Goal: Task Accomplishment & Management: Complete application form

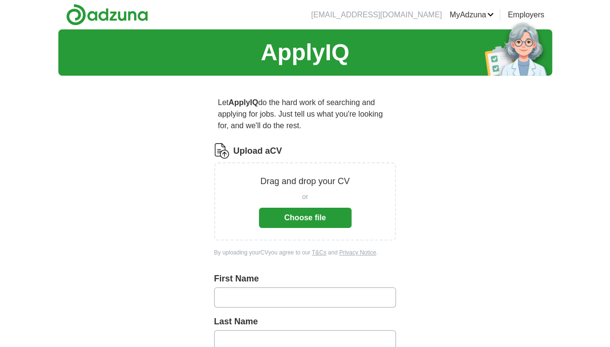
click at [296, 208] on button "Choose file" at bounding box center [305, 218] width 93 height 20
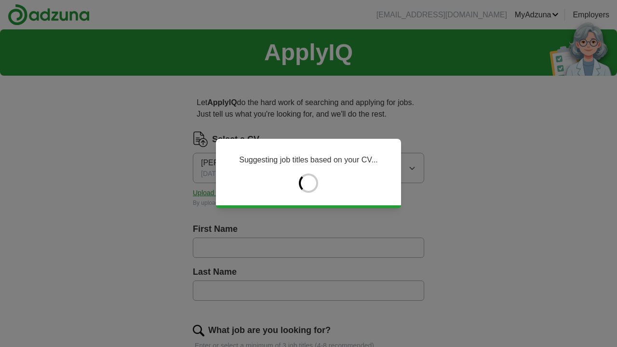
type input "*********"
type input "**********"
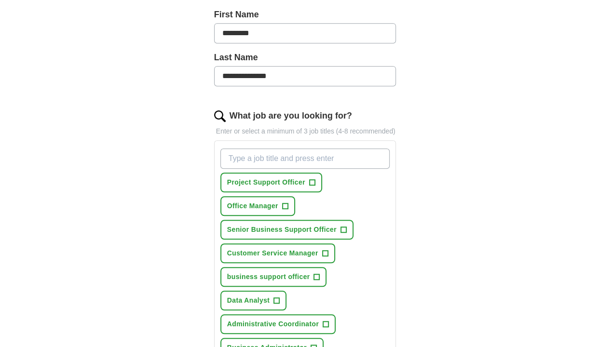
scroll to position [241, 0]
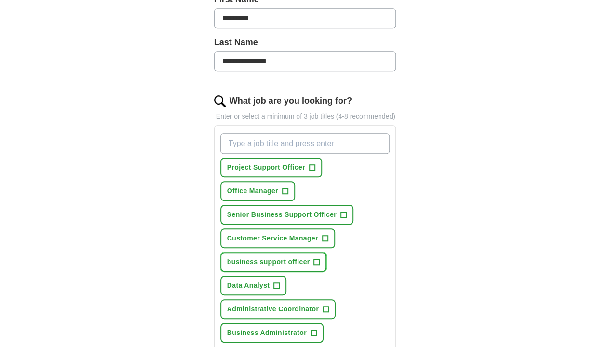
click at [270, 257] on span "business support officer" at bounding box center [268, 262] width 83 height 10
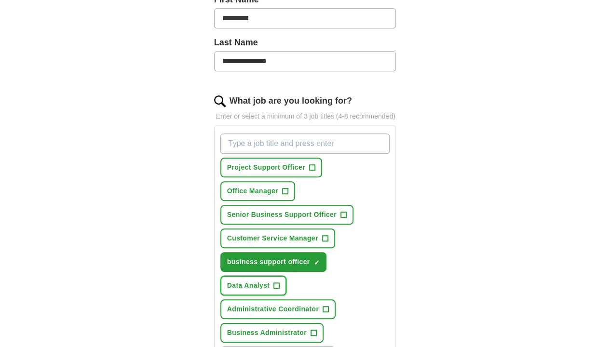
click at [270, 281] on span "Data Analyst" at bounding box center [248, 286] width 43 height 10
click at [257, 304] on span "Administrative Coordinator" at bounding box center [273, 309] width 92 height 10
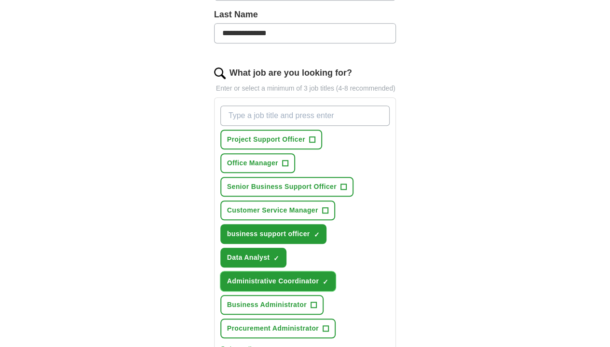
scroll to position [289, 0]
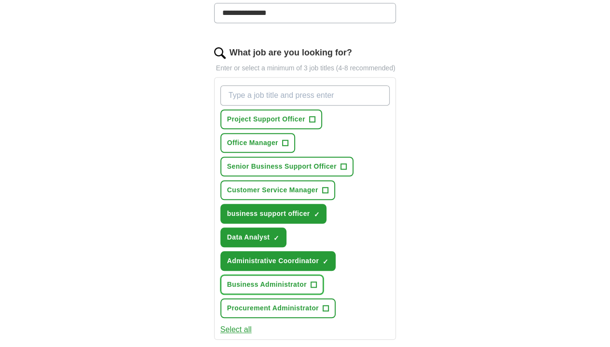
click at [267, 280] on span "Business Administrator" at bounding box center [267, 285] width 80 height 10
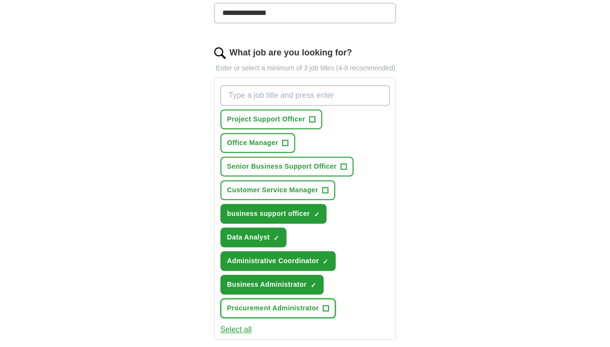
click at [264, 303] on span "Procurement Administrator" at bounding box center [273, 308] width 92 height 10
click at [224, 324] on button "Select all" at bounding box center [235, 330] width 31 height 12
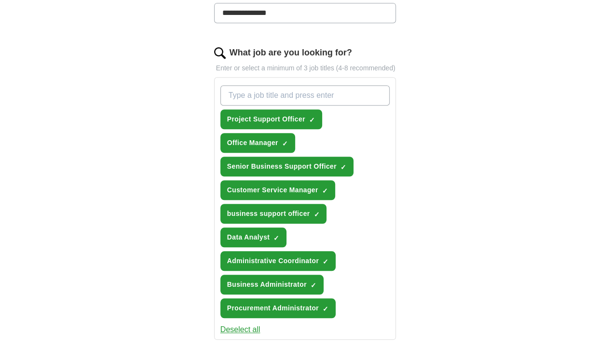
click at [224, 324] on button "Deselect all" at bounding box center [240, 330] width 40 height 12
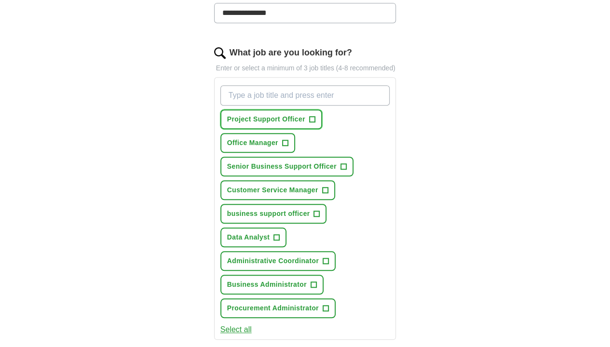
click at [280, 114] on span "Project Support Officer" at bounding box center [266, 119] width 78 height 10
click at [283, 161] on span "Senior Business Support Officer" at bounding box center [281, 166] width 109 height 10
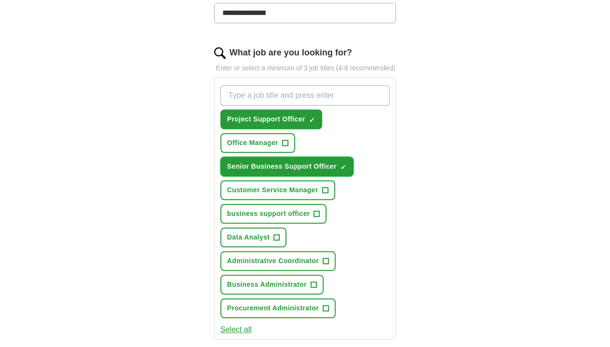
click at [247, 161] on span "Senior Business Support Officer" at bounding box center [281, 166] width 109 height 10
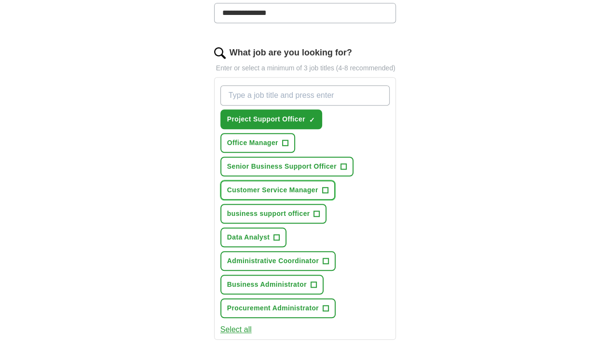
click at [260, 185] on span "Customer Service Manager" at bounding box center [272, 190] width 91 height 10
click at [261, 185] on span "Customer Service Manager" at bounding box center [272, 190] width 91 height 10
click at [251, 204] on button "business support officer +" at bounding box center [273, 214] width 107 height 20
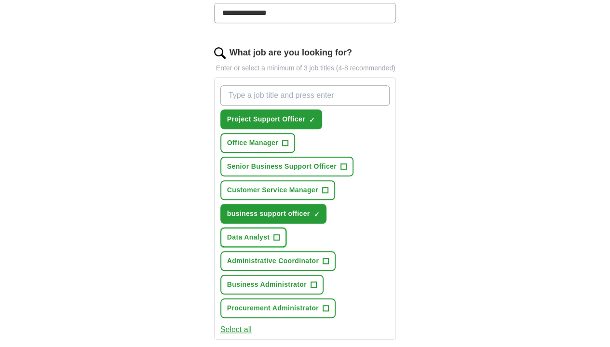
click at [270, 232] on span "Data Analyst" at bounding box center [248, 237] width 43 height 10
click at [238, 256] on span "Administrative Coordinator" at bounding box center [273, 261] width 92 height 10
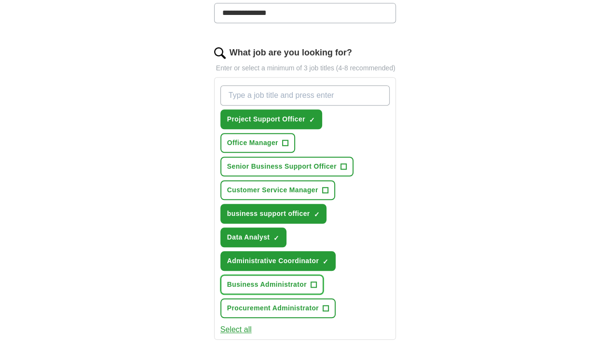
click at [250, 280] on span "Business Administrator" at bounding box center [267, 285] width 80 height 10
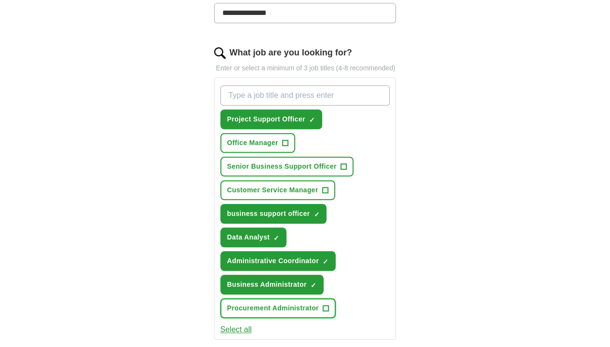
click at [239, 303] on span "Procurement Administrator" at bounding box center [273, 308] width 92 height 10
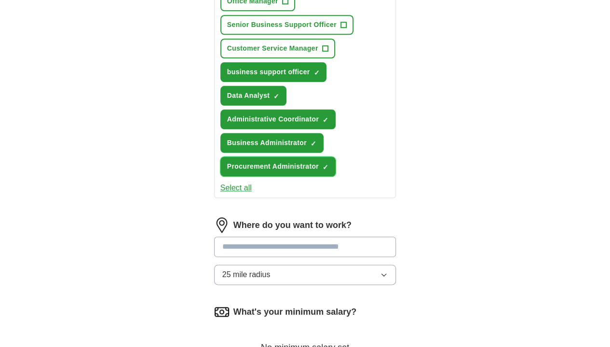
scroll to position [434, 0]
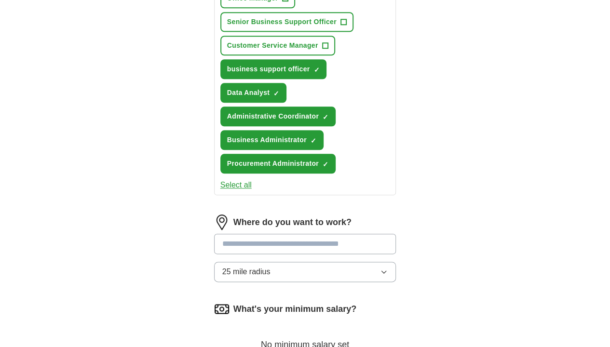
click at [269, 234] on input at bounding box center [305, 244] width 182 height 20
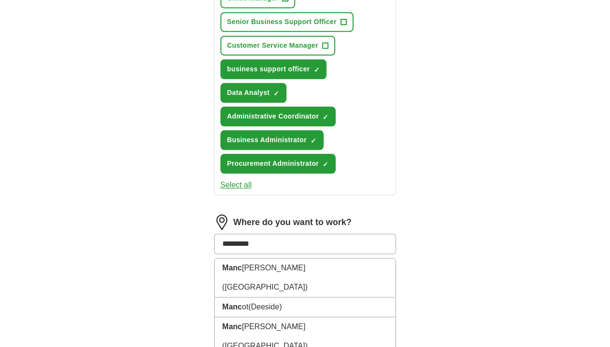
type input "**********"
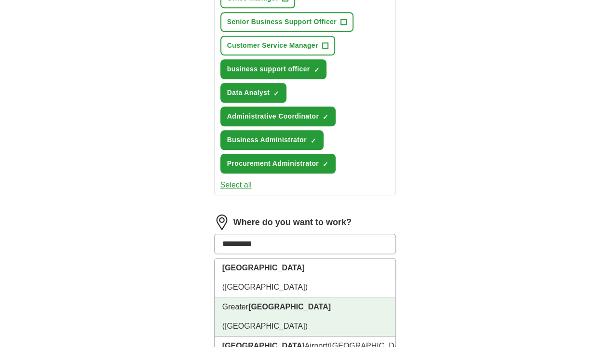
click at [271, 297] on li "[GEOGRAPHIC_DATA] ([GEOGRAPHIC_DATA])" at bounding box center [305, 316] width 181 height 39
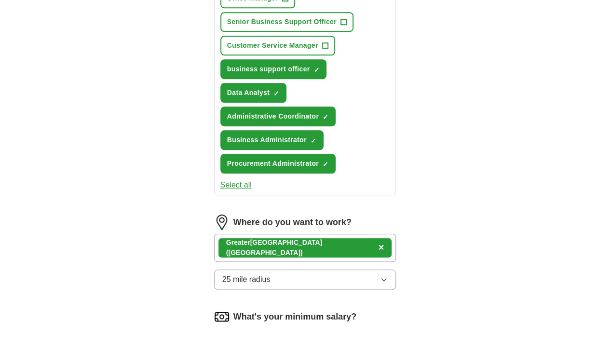
click at [255, 269] on button "25 mile radius" at bounding box center [305, 279] width 182 height 20
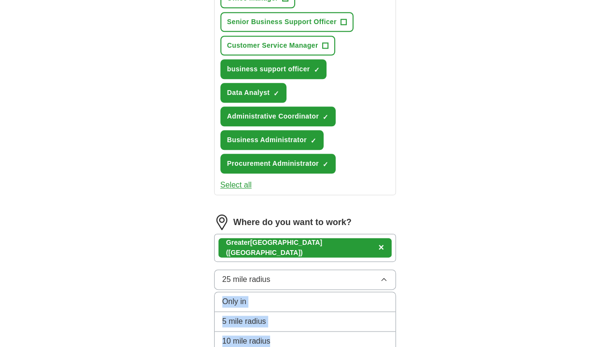
drag, startPoint x: 255, startPoint y: 278, endPoint x: 255, endPoint y: 226, distance: 52.1
click at [255, 269] on div "25 mile radius Only in 5 mile radius 10 mile radius 25 mile radius ✓ 50 mile ra…" at bounding box center [305, 279] width 182 height 20
drag, startPoint x: 255, startPoint y: 226, endPoint x: 249, endPoint y: 219, distance: 9.2
click at [249, 269] on button "25 mile radius" at bounding box center [305, 279] width 182 height 20
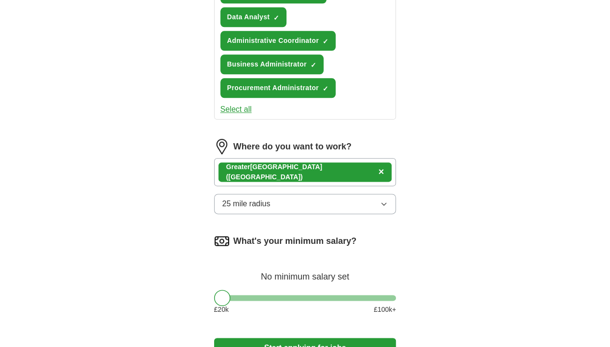
scroll to position [530, 0]
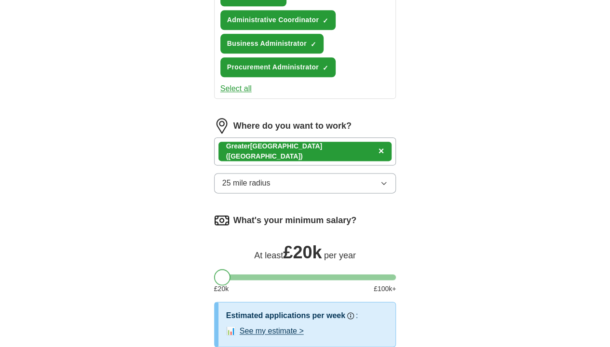
drag, startPoint x: 203, startPoint y: 215, endPoint x: 199, endPoint y: 216, distance: 5.0
click at [214, 269] on div at bounding box center [222, 277] width 16 height 16
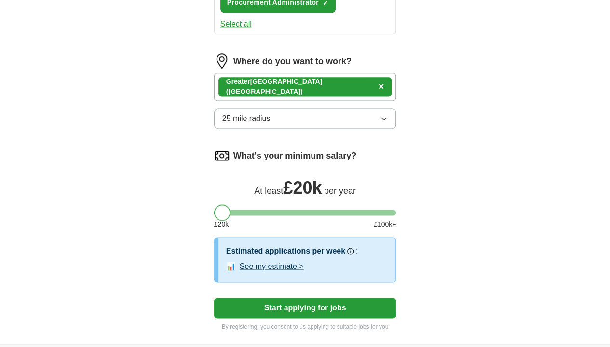
scroll to position [627, 0]
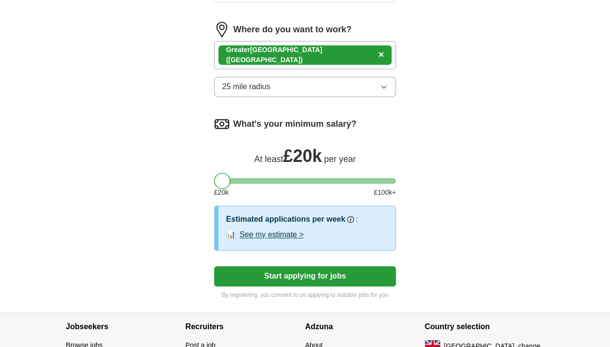
click at [300, 266] on button "Start applying for jobs" at bounding box center [305, 276] width 182 height 20
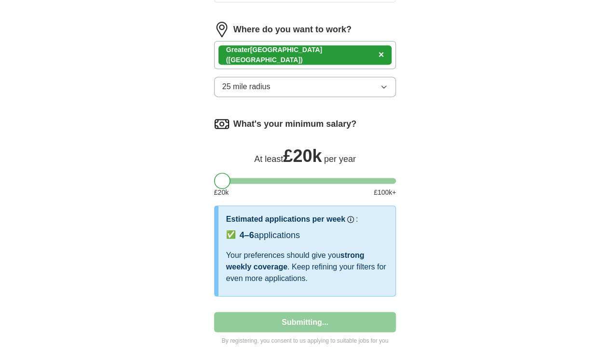
select select "**"
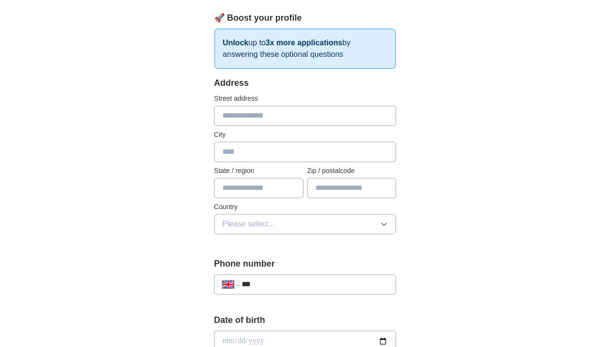
scroll to position [0, 0]
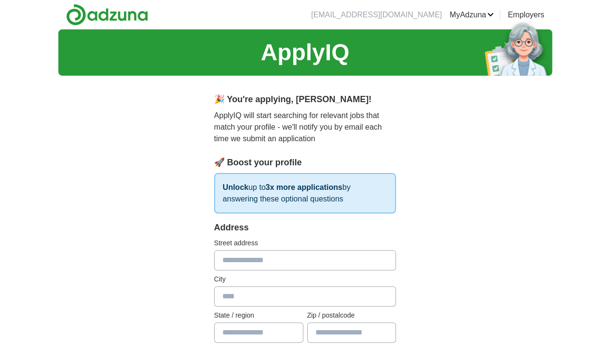
click at [214, 256] on input "text" at bounding box center [305, 260] width 182 height 20
type input "*"
type input "**********"
click at [246, 287] on input "text" at bounding box center [305, 296] width 182 height 20
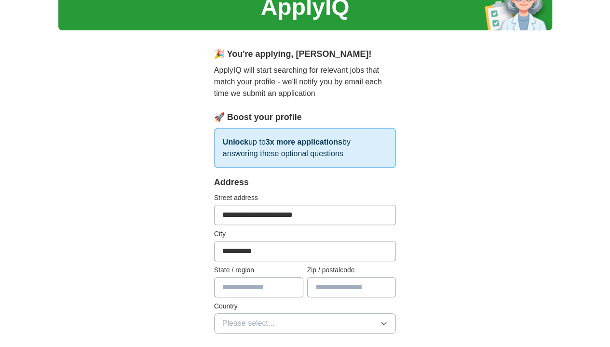
scroll to position [96, 0]
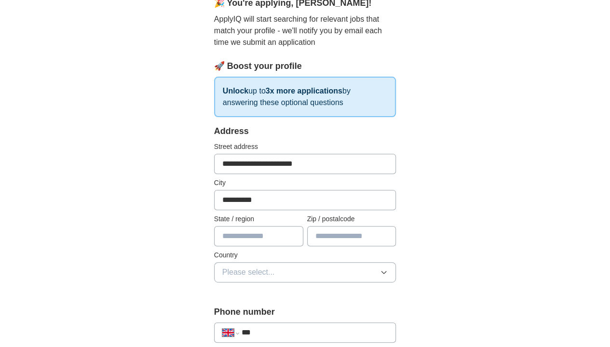
type input "**********"
click at [242, 240] on input "text" at bounding box center [258, 236] width 89 height 20
click at [343, 241] on input "text" at bounding box center [351, 236] width 89 height 20
type input "*******"
click at [243, 235] on input "text" at bounding box center [258, 236] width 89 height 20
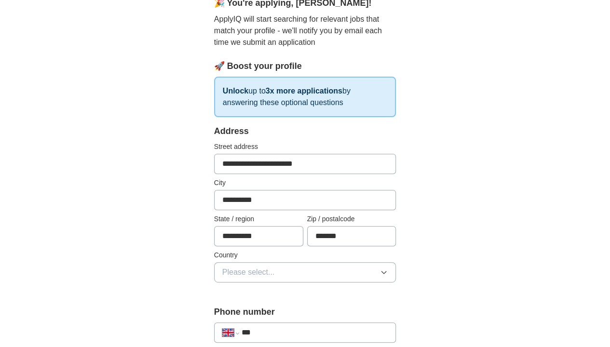
type input "**********"
click at [242, 264] on button "Please select..." at bounding box center [305, 272] width 182 height 20
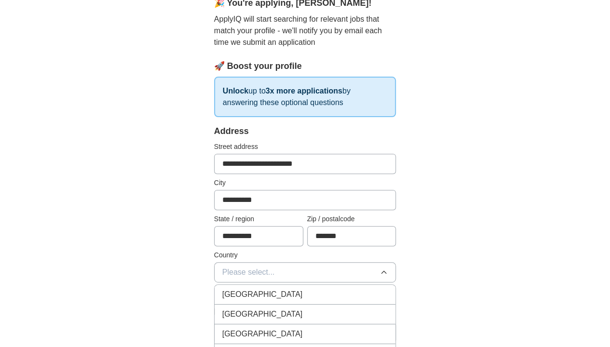
click at [240, 289] on span "[GEOGRAPHIC_DATA]" at bounding box center [262, 295] width 81 height 12
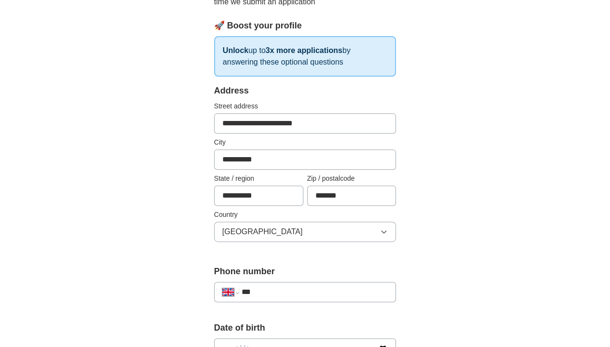
scroll to position [193, 0]
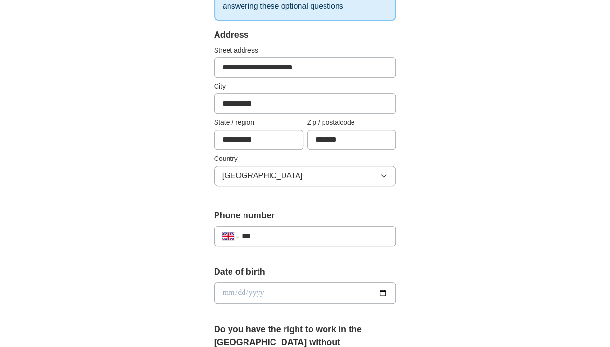
click at [259, 231] on input "***" at bounding box center [315, 236] width 147 height 12
type input "**********"
click at [260, 284] on input "date" at bounding box center [305, 293] width 182 height 21
type input "**********"
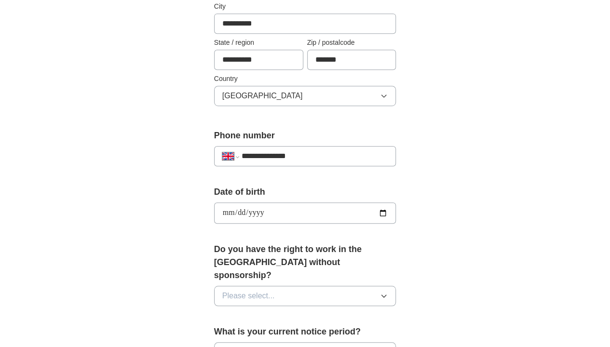
scroll to position [386, 0]
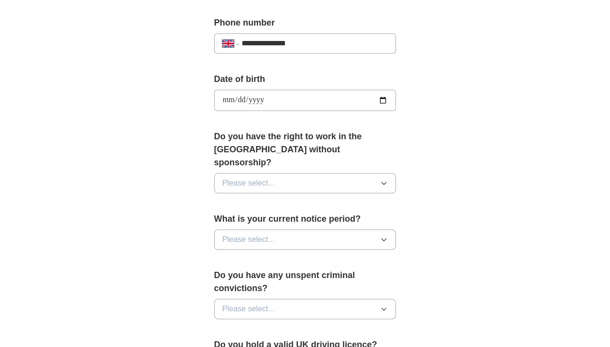
click at [254, 173] on button "Please select..." at bounding box center [305, 183] width 182 height 20
click at [242, 200] on div "Yes" at bounding box center [305, 206] width 166 height 12
click at [245, 234] on span "Please select..." at bounding box center [248, 240] width 53 height 12
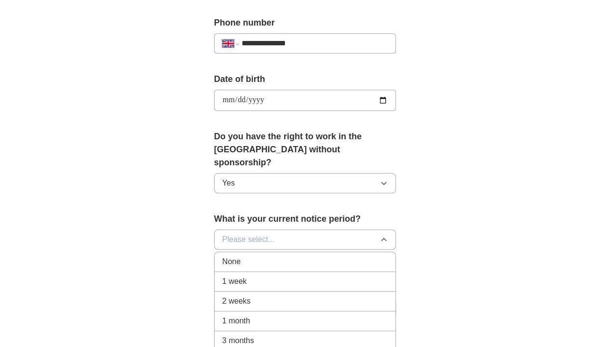
click at [242, 256] on div "None" at bounding box center [305, 262] width 166 height 12
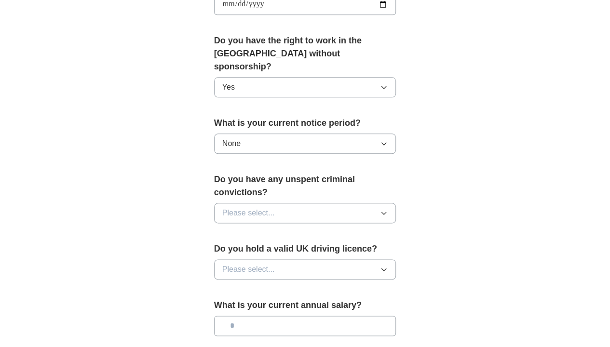
scroll to position [482, 0]
click at [256, 202] on button "Please select..." at bounding box center [305, 212] width 182 height 20
click at [251, 249] on div "No" at bounding box center [305, 255] width 166 height 12
click at [251, 263] on span "Please select..." at bounding box center [248, 269] width 53 height 12
click at [240, 285] on div "Yes" at bounding box center [305, 291] width 166 height 12
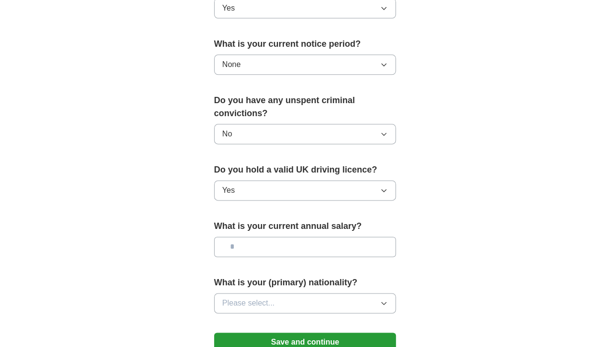
scroll to position [579, 0]
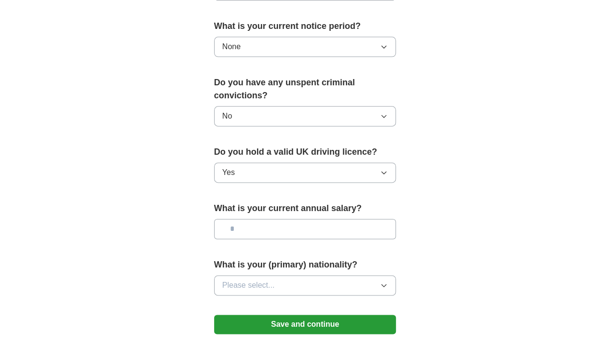
click at [261, 219] on input "text" at bounding box center [305, 229] width 182 height 20
type input "*******"
click at [257, 275] on button "Please select..." at bounding box center [305, 285] width 182 height 20
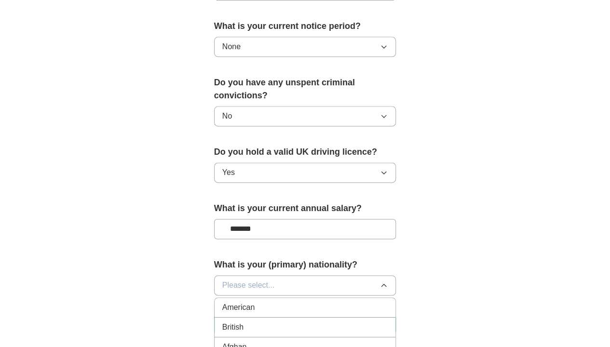
click at [244, 322] on div "British" at bounding box center [305, 328] width 166 height 12
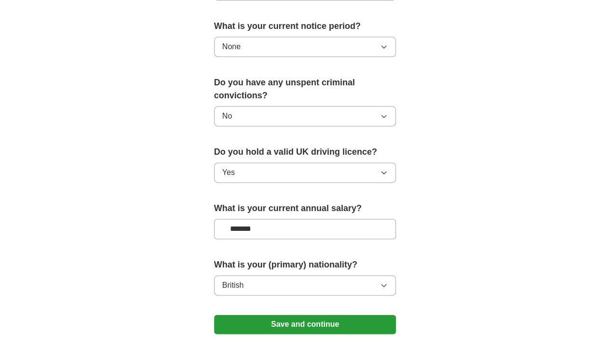
click at [318, 315] on button "Save and continue" at bounding box center [305, 324] width 182 height 19
